Goal: Communication & Community: Answer question/provide support

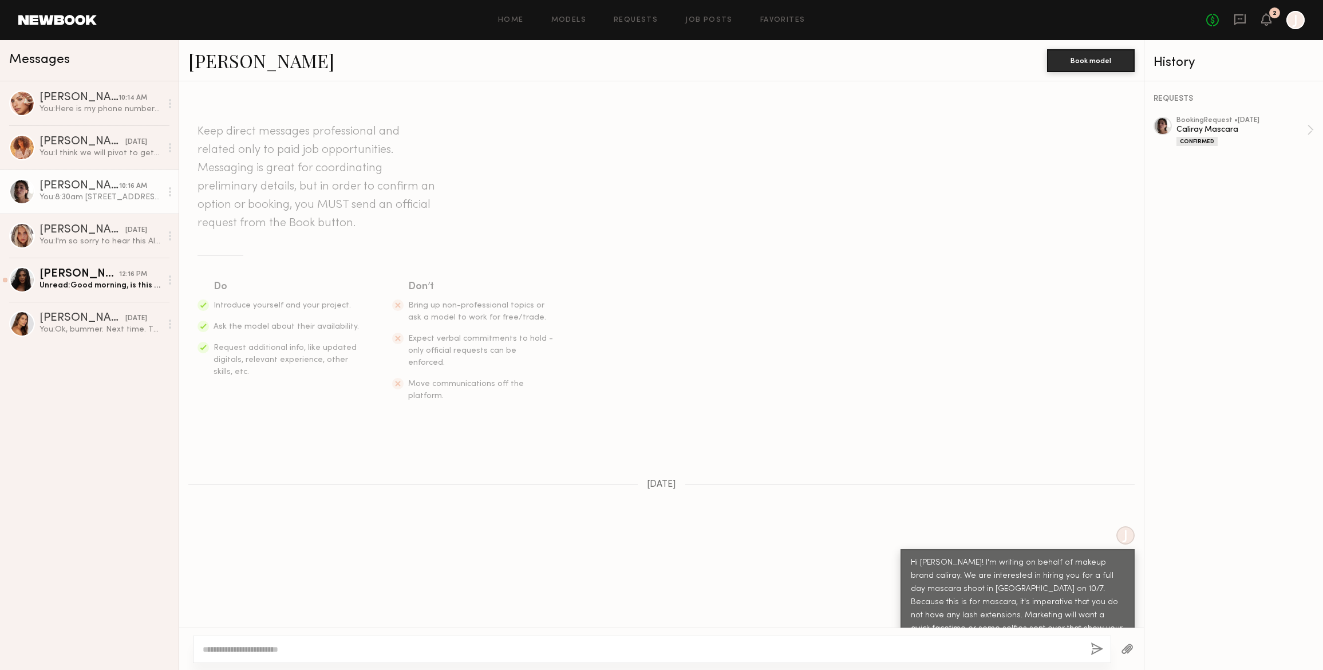
scroll to position [344, 0]
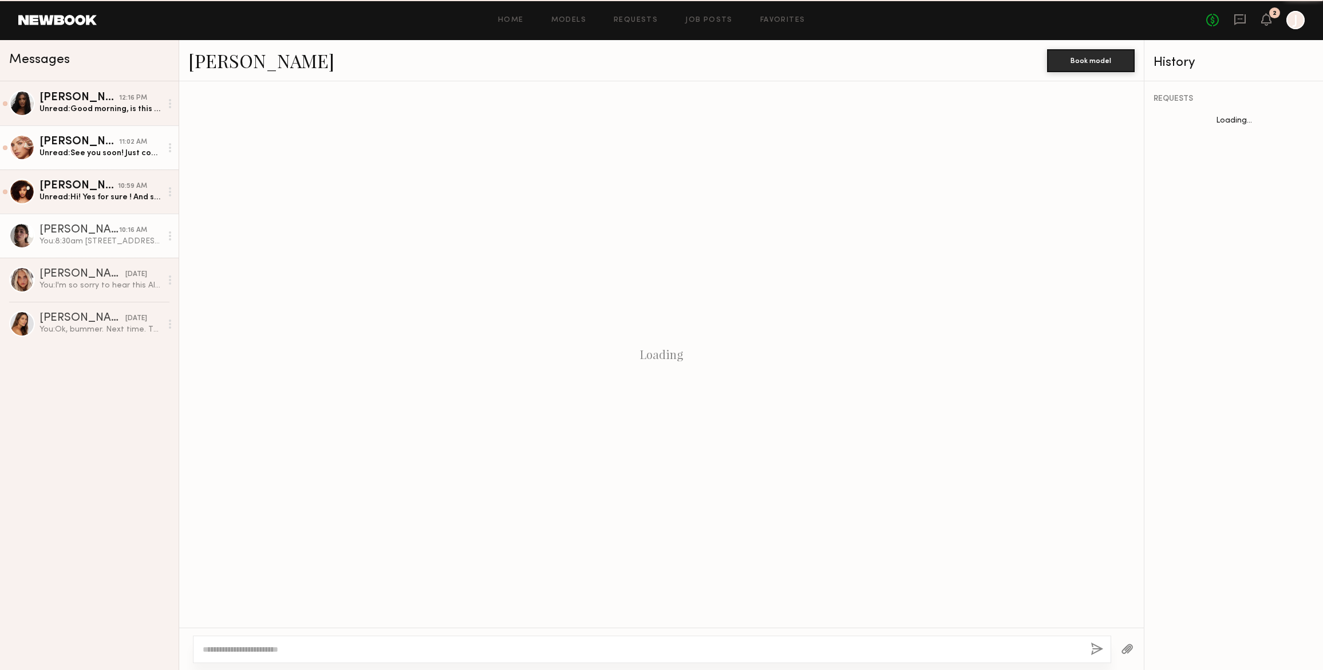
scroll to position [257, 0]
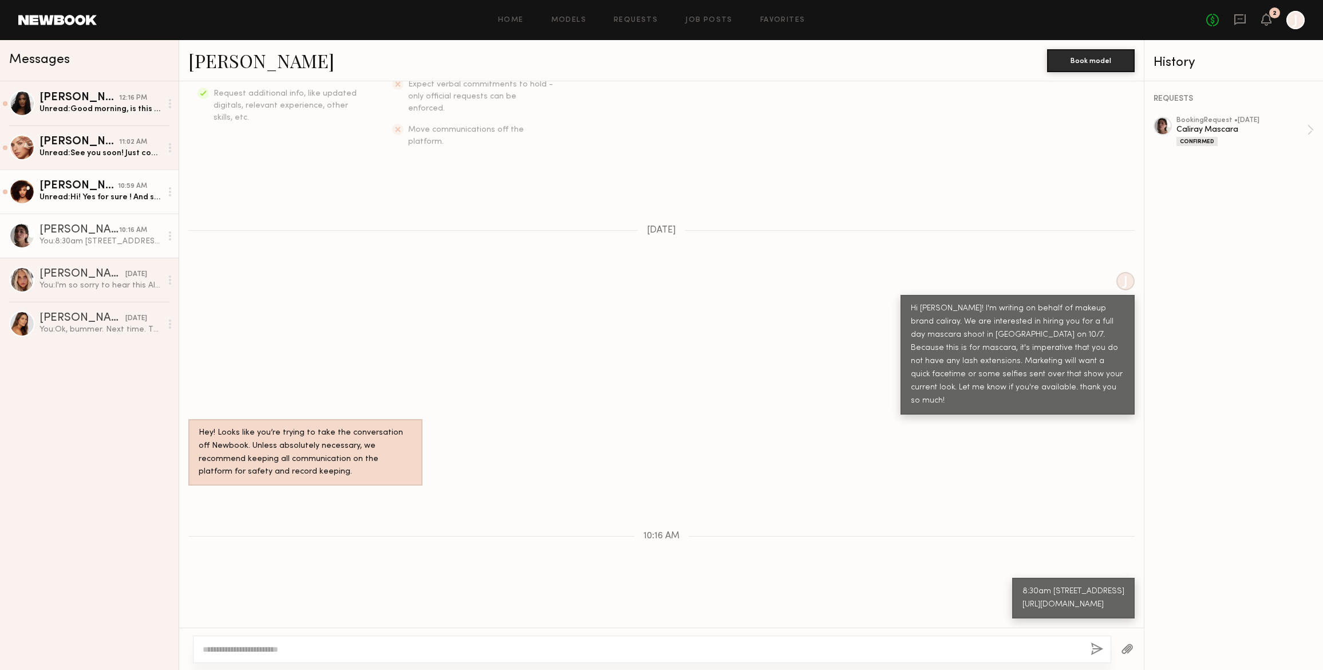
click at [65, 185] on div "[PERSON_NAME]" at bounding box center [78, 185] width 78 height 11
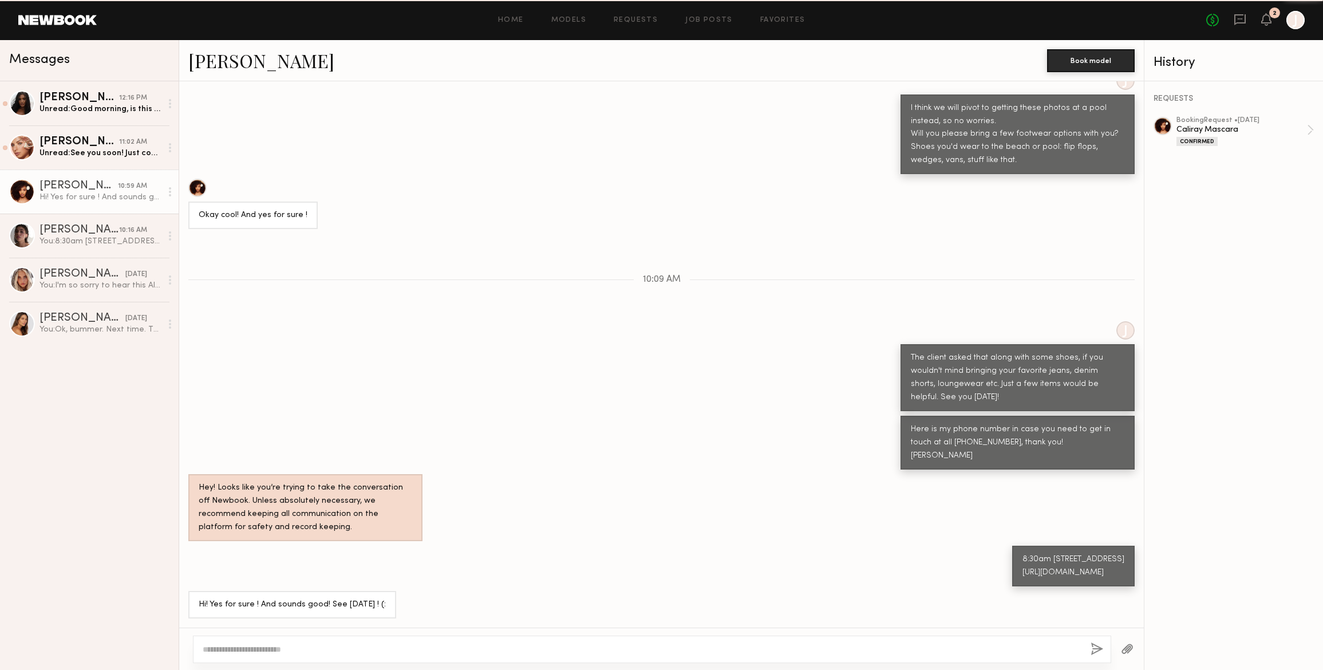
scroll to position [654, 0]
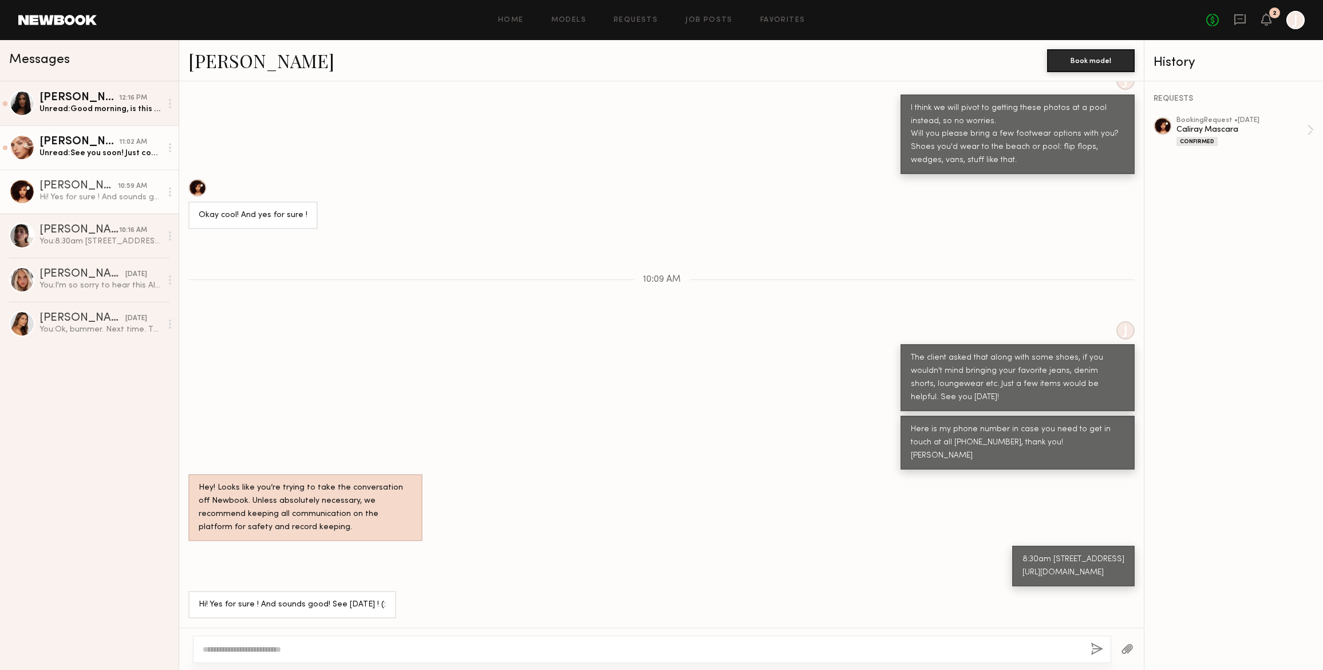
click at [64, 144] on div "[PERSON_NAME]" at bounding box center [79, 141] width 80 height 11
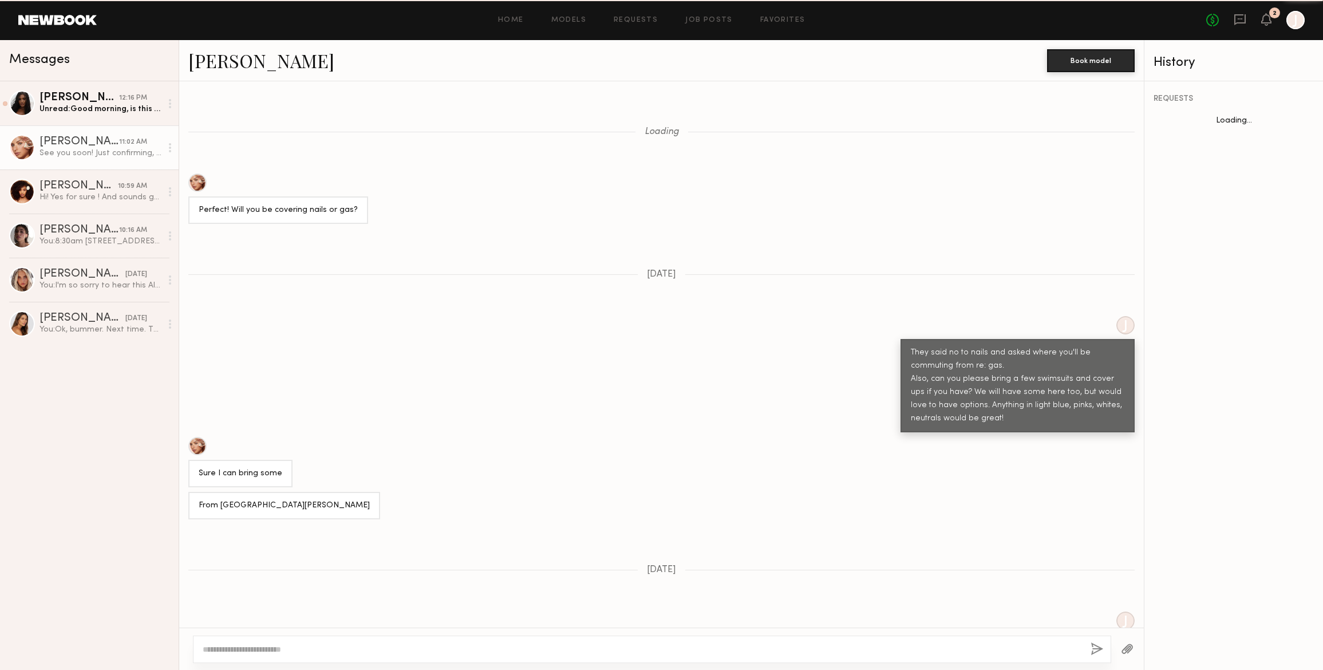
scroll to position [603, 0]
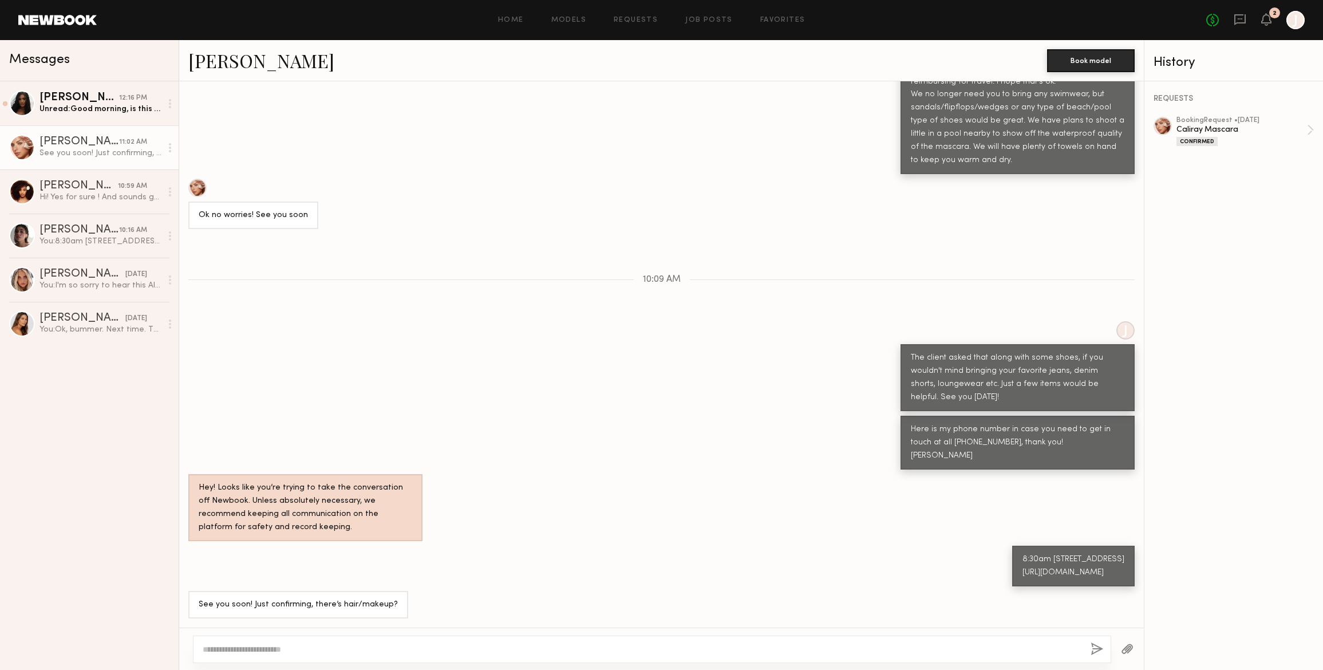
click at [218, 650] on textarea at bounding box center [642, 648] width 878 height 11
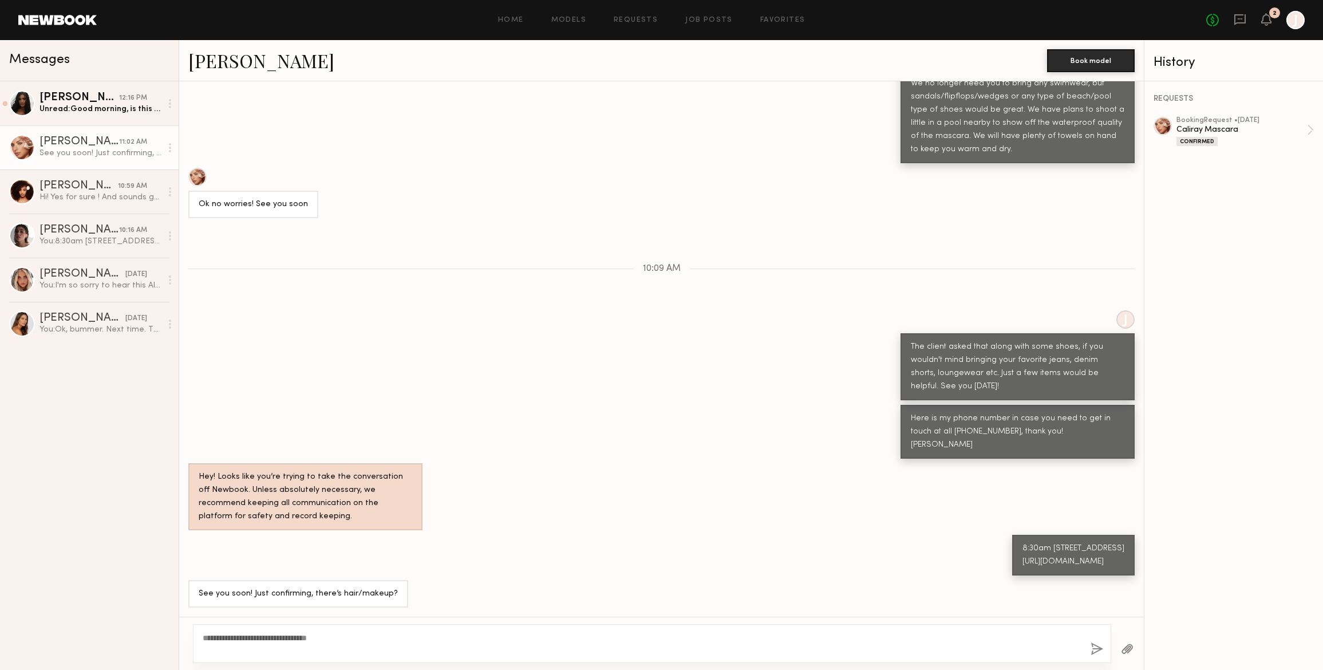
type textarea "**********"
click at [1099, 647] on button "button" at bounding box center [1096, 649] width 13 height 14
